Goal: Information Seeking & Learning: Learn about a topic

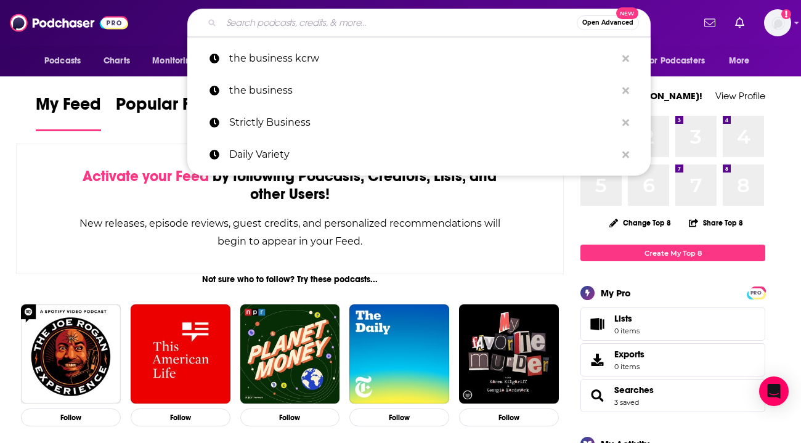
click at [419, 17] on input "Search podcasts, credits, & more..." at bounding box center [398, 23] width 355 height 20
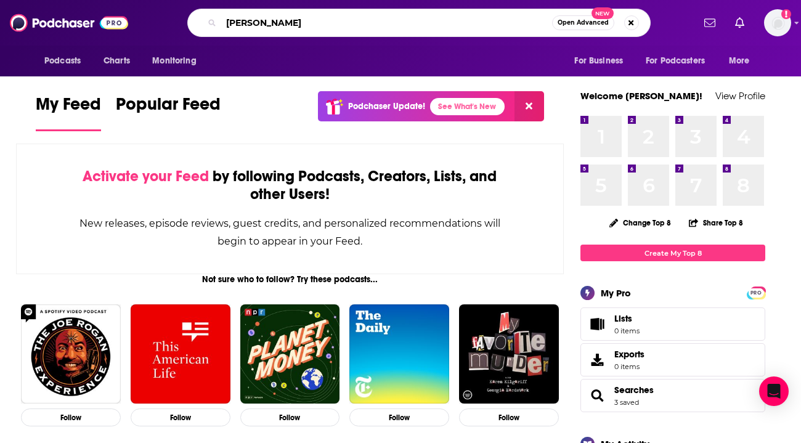
type input "[PERSON_NAME]"
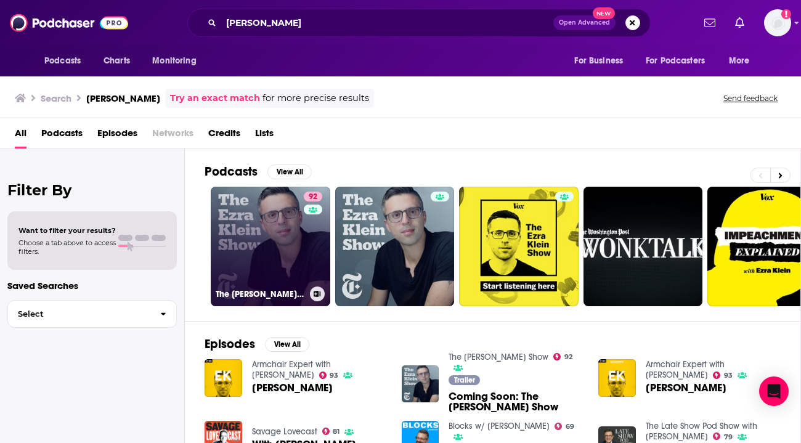
click at [265, 233] on link "92 The [PERSON_NAME] Show" at bounding box center [270, 246] width 119 height 119
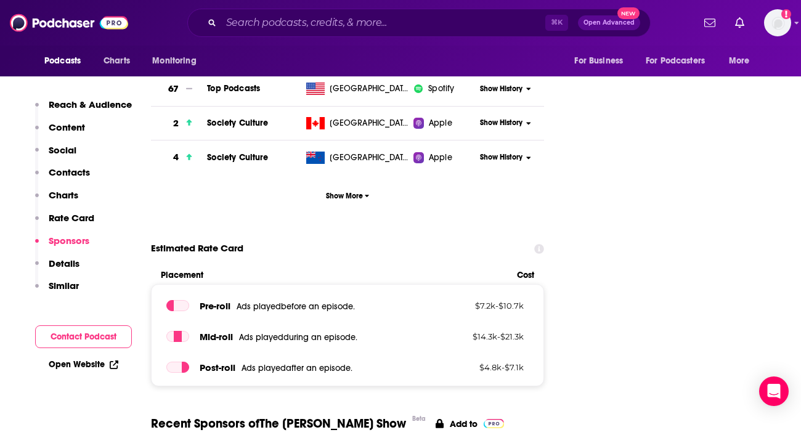
scroll to position [1749, 0]
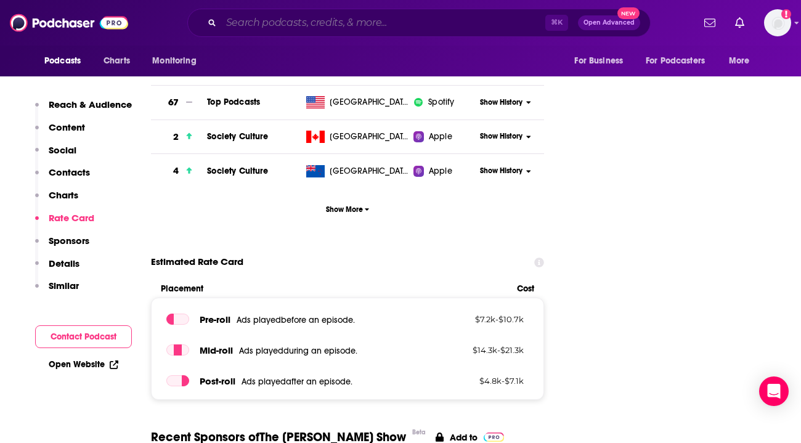
click at [307, 22] on input "Search podcasts, credits, & more..." at bounding box center [383, 23] width 324 height 20
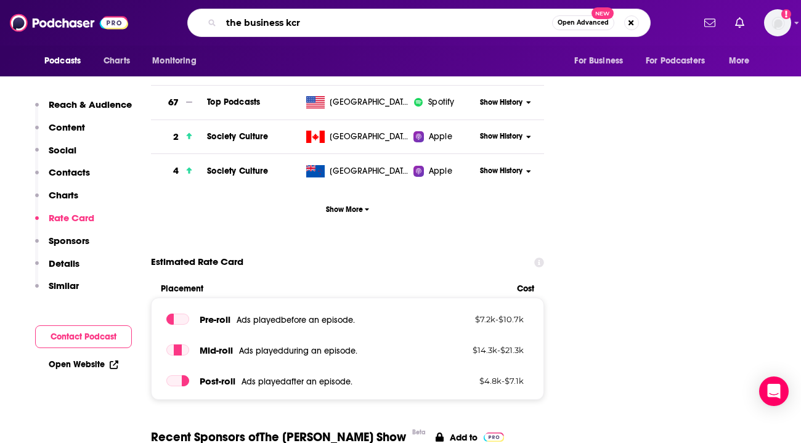
type input "the business kcrw"
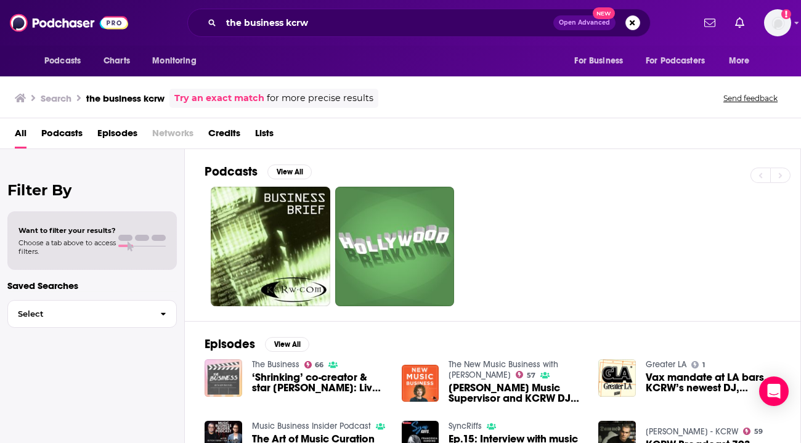
click at [230, 370] on img "‘Shrinking’ co-creator & star Jason Segel: Live From KCRW HQ" at bounding box center [223, 378] width 38 height 38
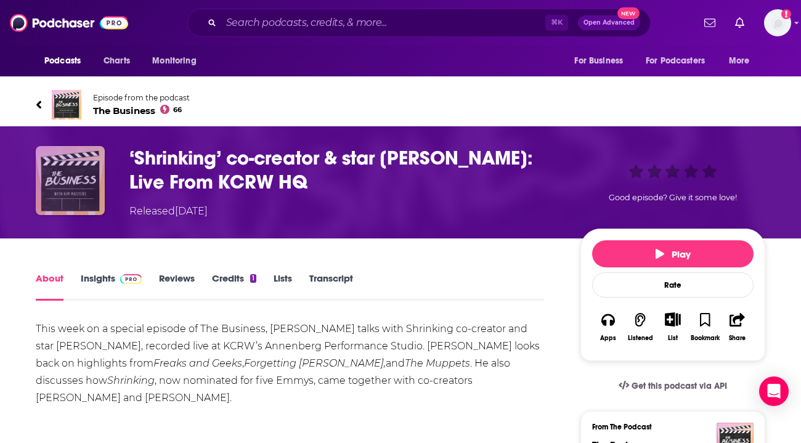
click at [93, 174] on img "‘Shrinking’ co-creator & star Jason Segel: Live From KCRW HQ" at bounding box center [70, 180] width 69 height 69
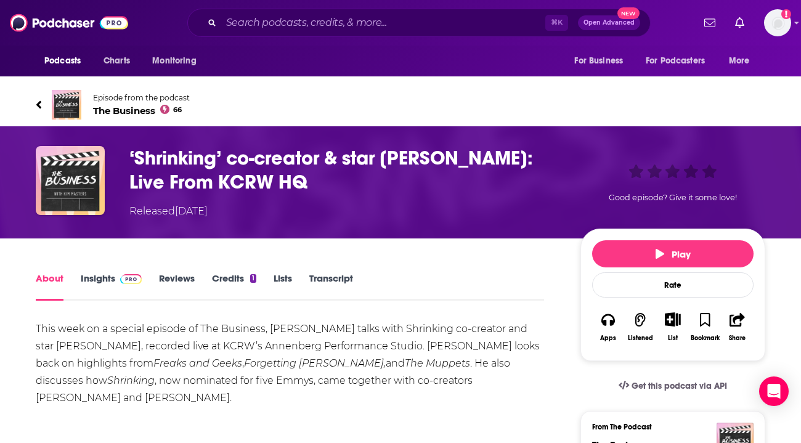
click at [39, 102] on icon at bounding box center [38, 104] width 5 height 8
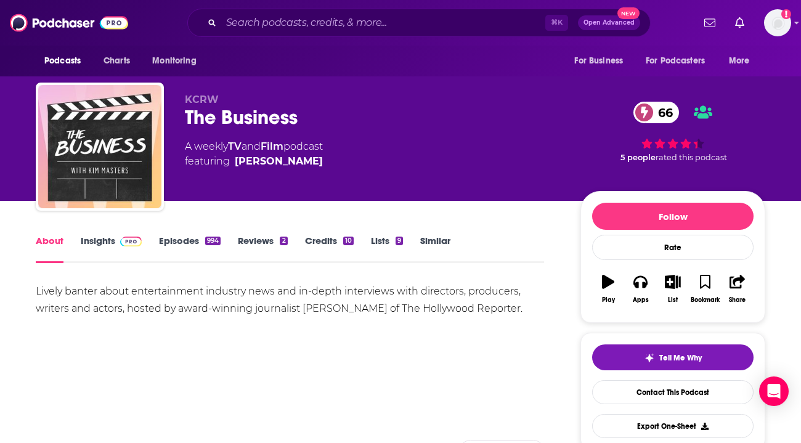
click at [104, 238] on link "Insights" at bounding box center [111, 249] width 61 height 28
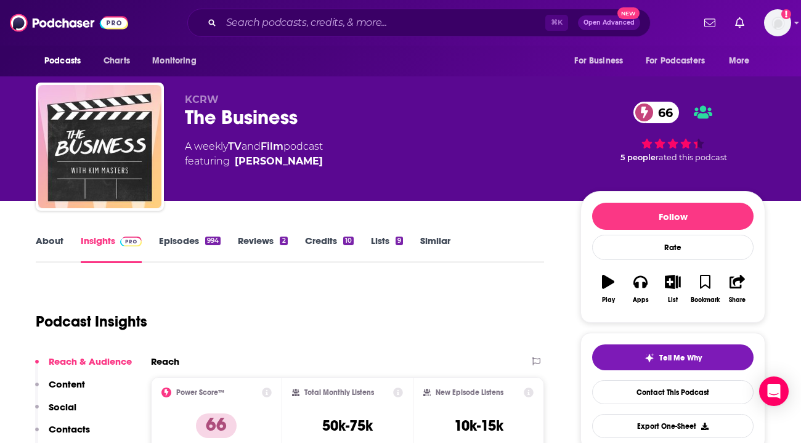
click at [220, 304] on div "Podcast Insights" at bounding box center [285, 314] width 498 height 63
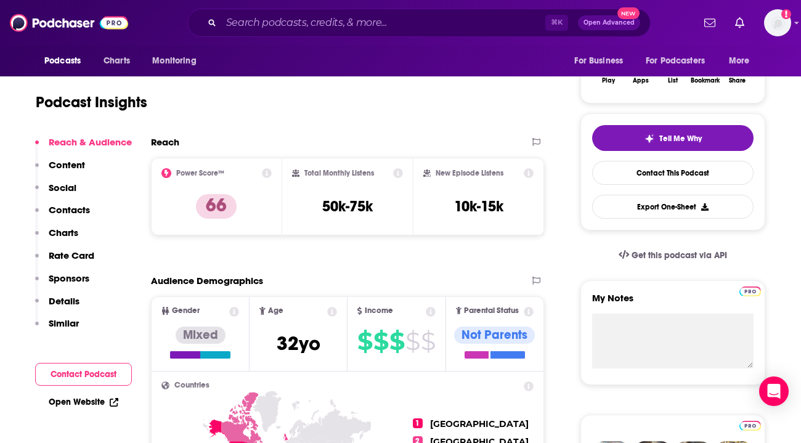
scroll to position [222, 0]
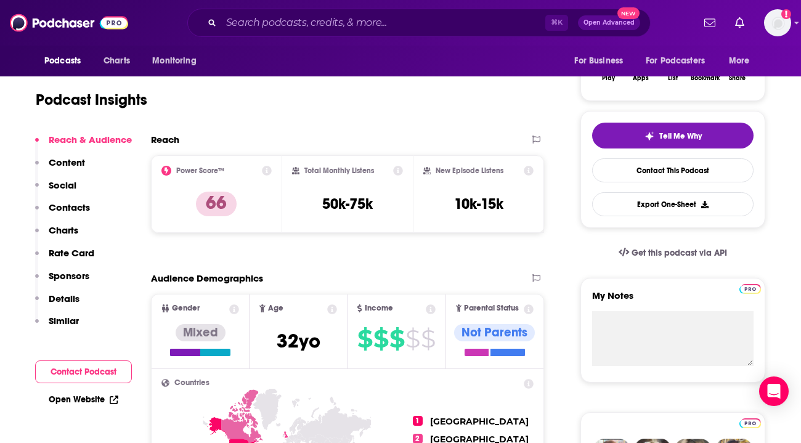
click at [268, 278] on div "Audience Demographics" at bounding box center [335, 278] width 368 height 12
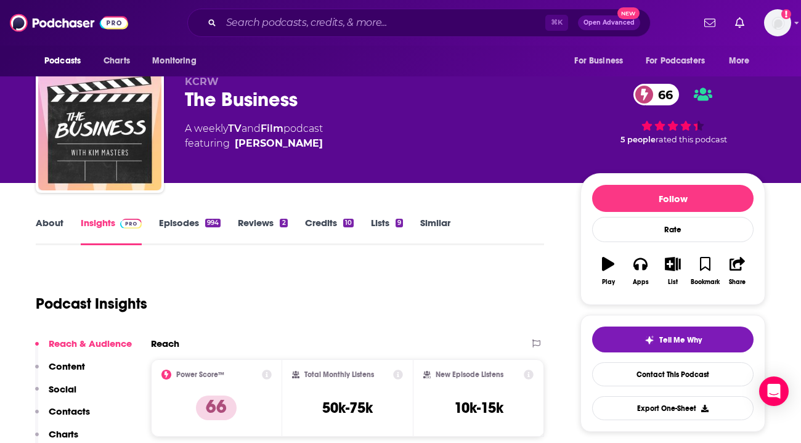
scroll to position [0, 0]
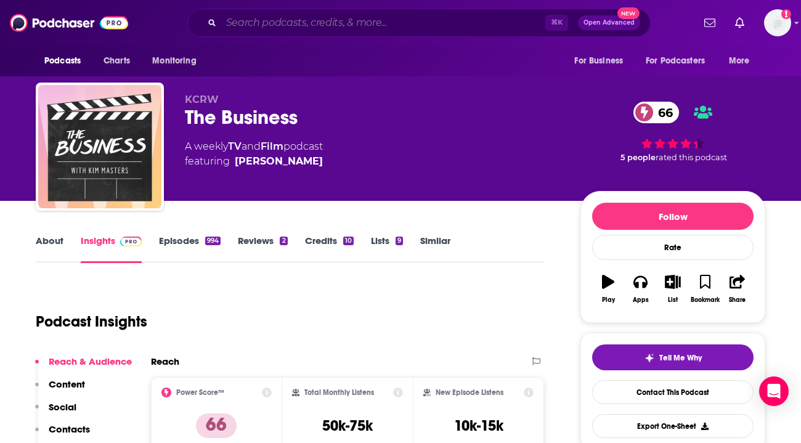
click at [301, 26] on input "Search podcasts, credits, & more..." at bounding box center [383, 23] width 324 height 20
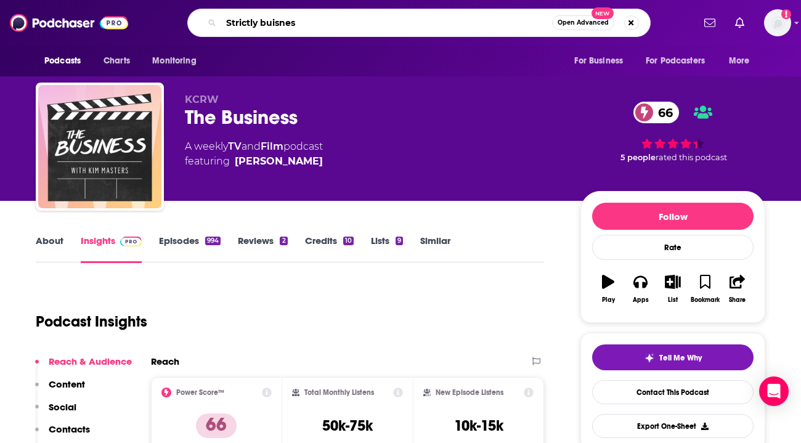
type input "Strictly buisness"
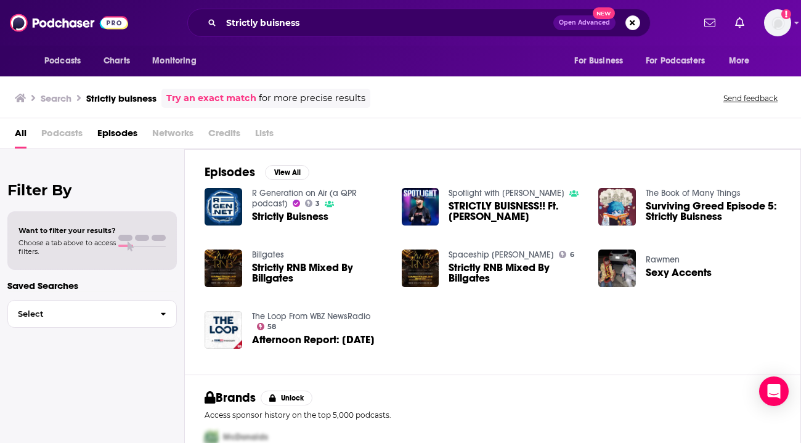
click at [177, 365] on div "Filter By Want to filter your results? Choose a tab above to access filters. Sa…" at bounding box center [92, 370] width 185 height 443
click at [275, 30] on input "Strictly buisness" at bounding box center [387, 23] width 332 height 20
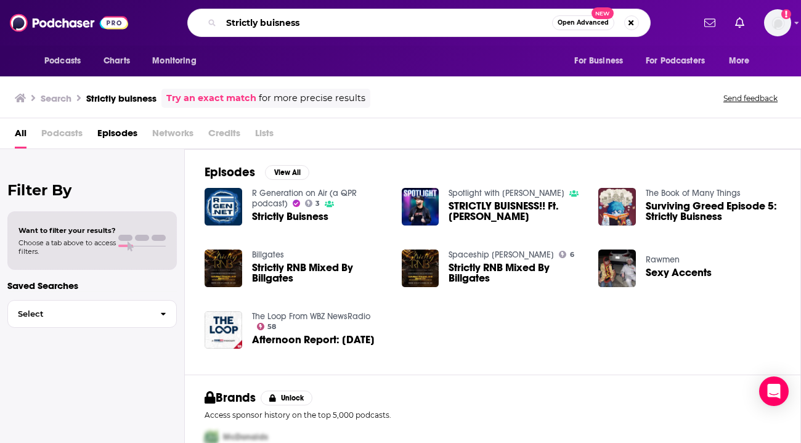
click at [275, 30] on input "Strictly buisness" at bounding box center [386, 23] width 331 height 20
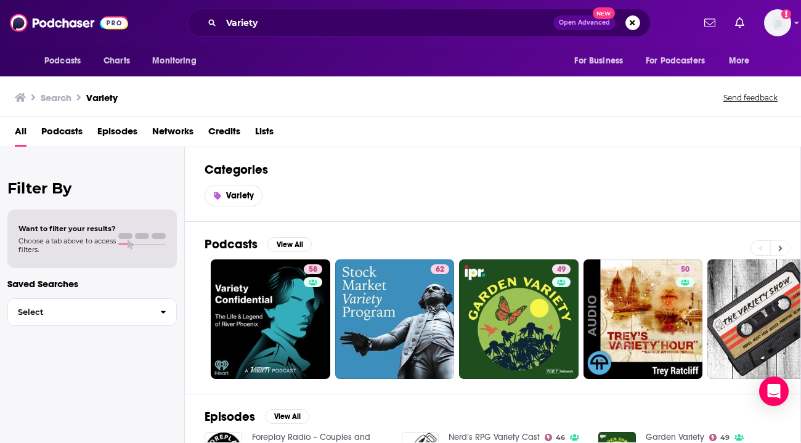
click at [785, 245] on button at bounding box center [780, 247] width 20 height 15
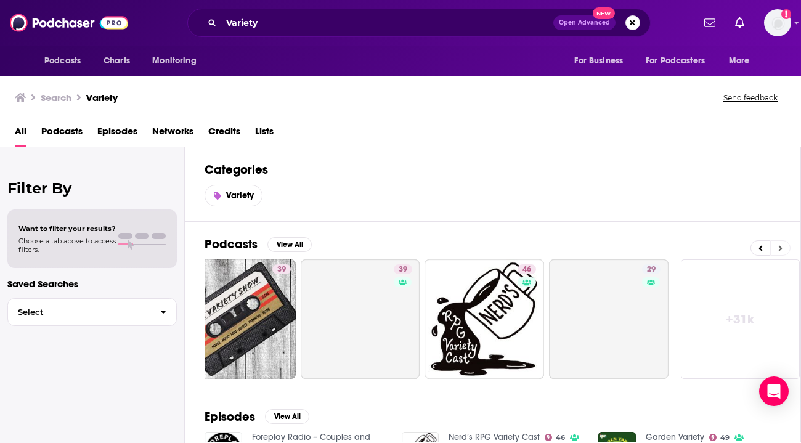
scroll to position [0, 535]
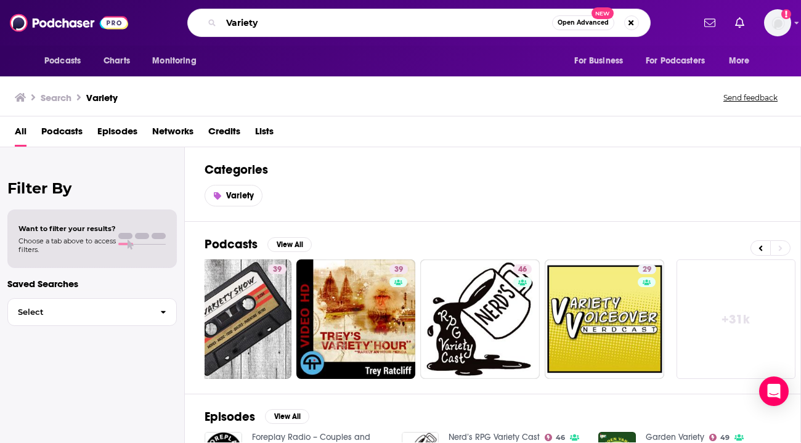
click at [283, 18] on input "Variety" at bounding box center [386, 23] width 331 height 20
type input "Variety Strictly"
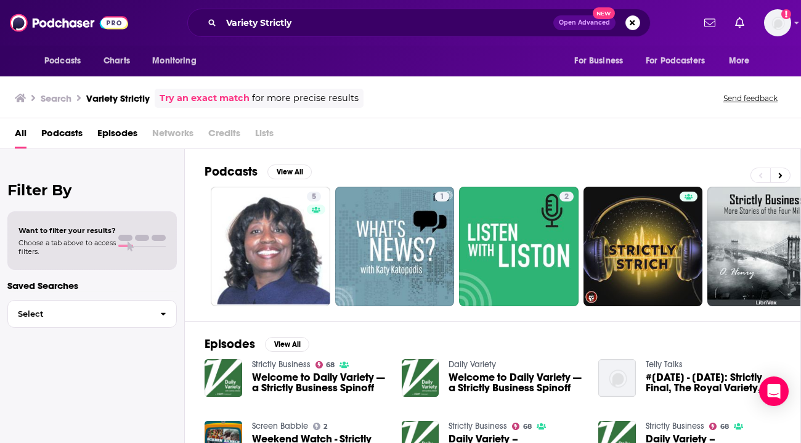
click at [267, 365] on link "Strictly Business" at bounding box center [281, 364] width 59 height 10
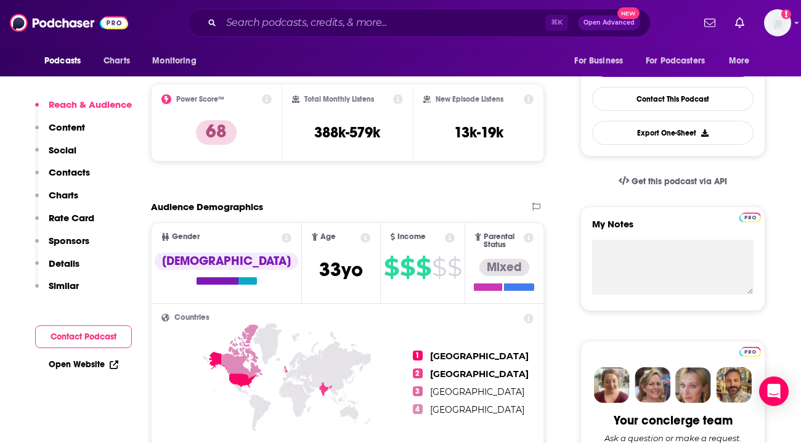
scroll to position [296, 0]
